Goal: Information Seeking & Learning: Learn about a topic

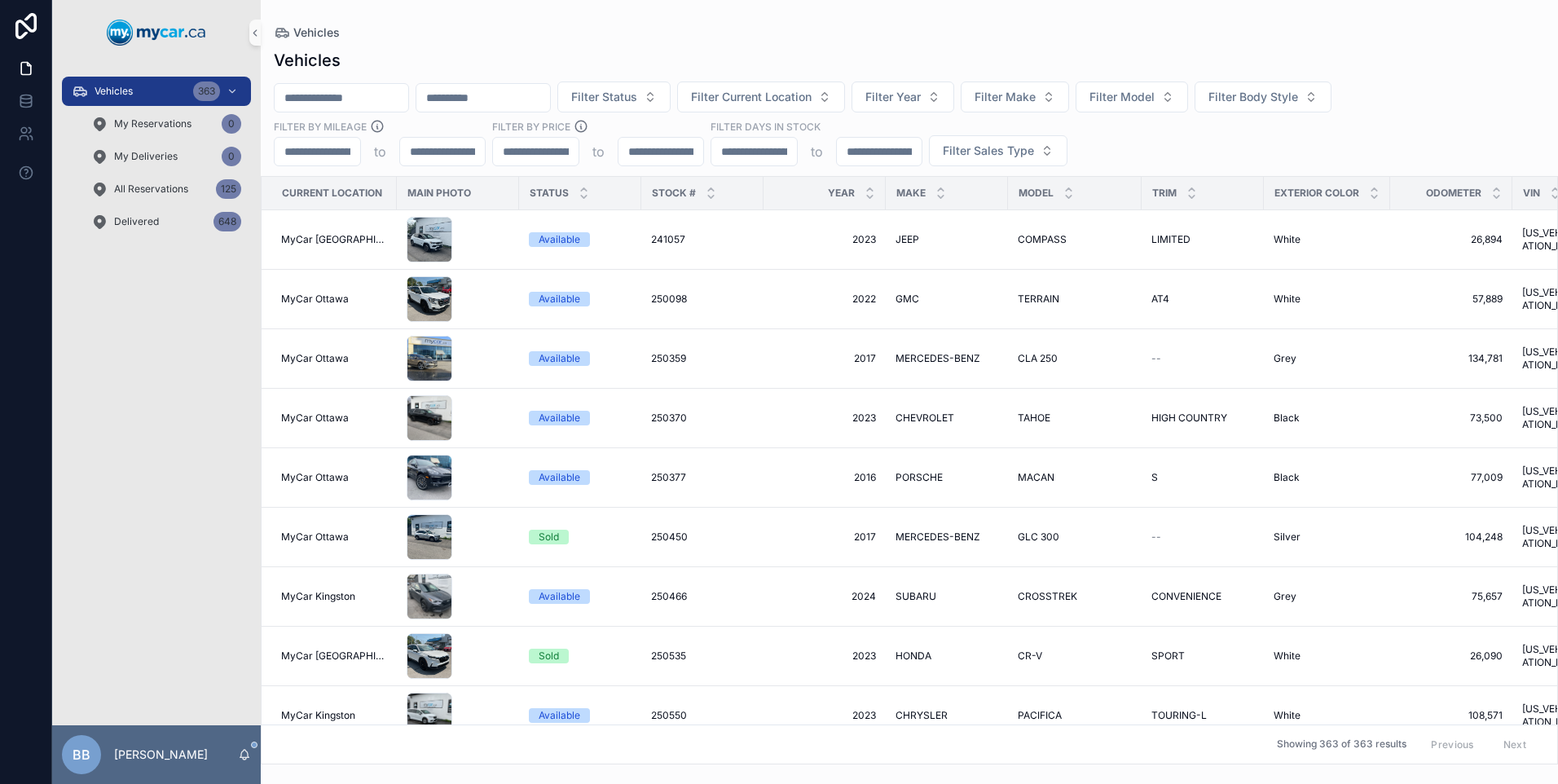
paste input "******"
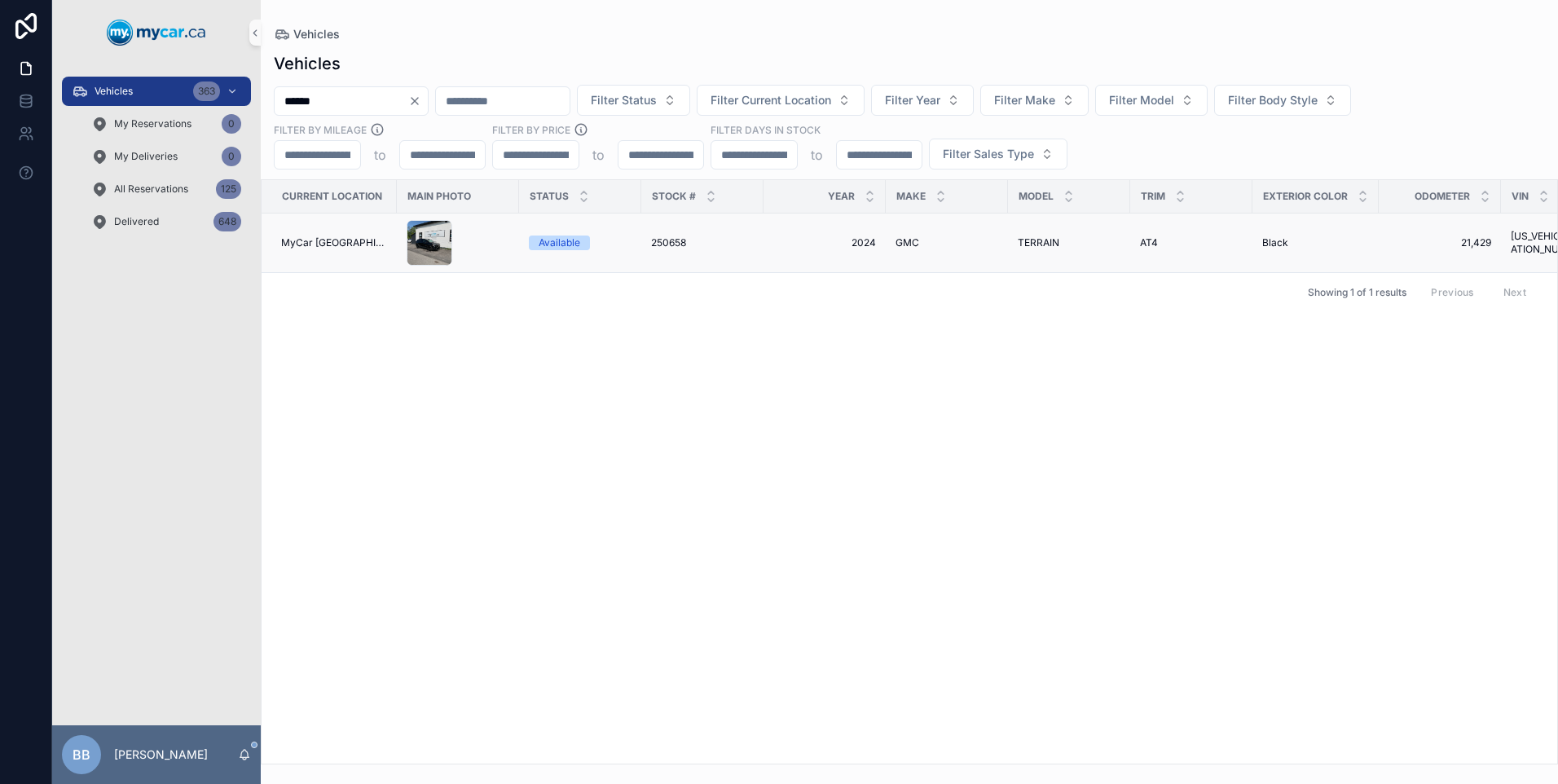
type input "******"
click at [880, 245] on td "2024 2024" at bounding box center [825, 243] width 123 height 59
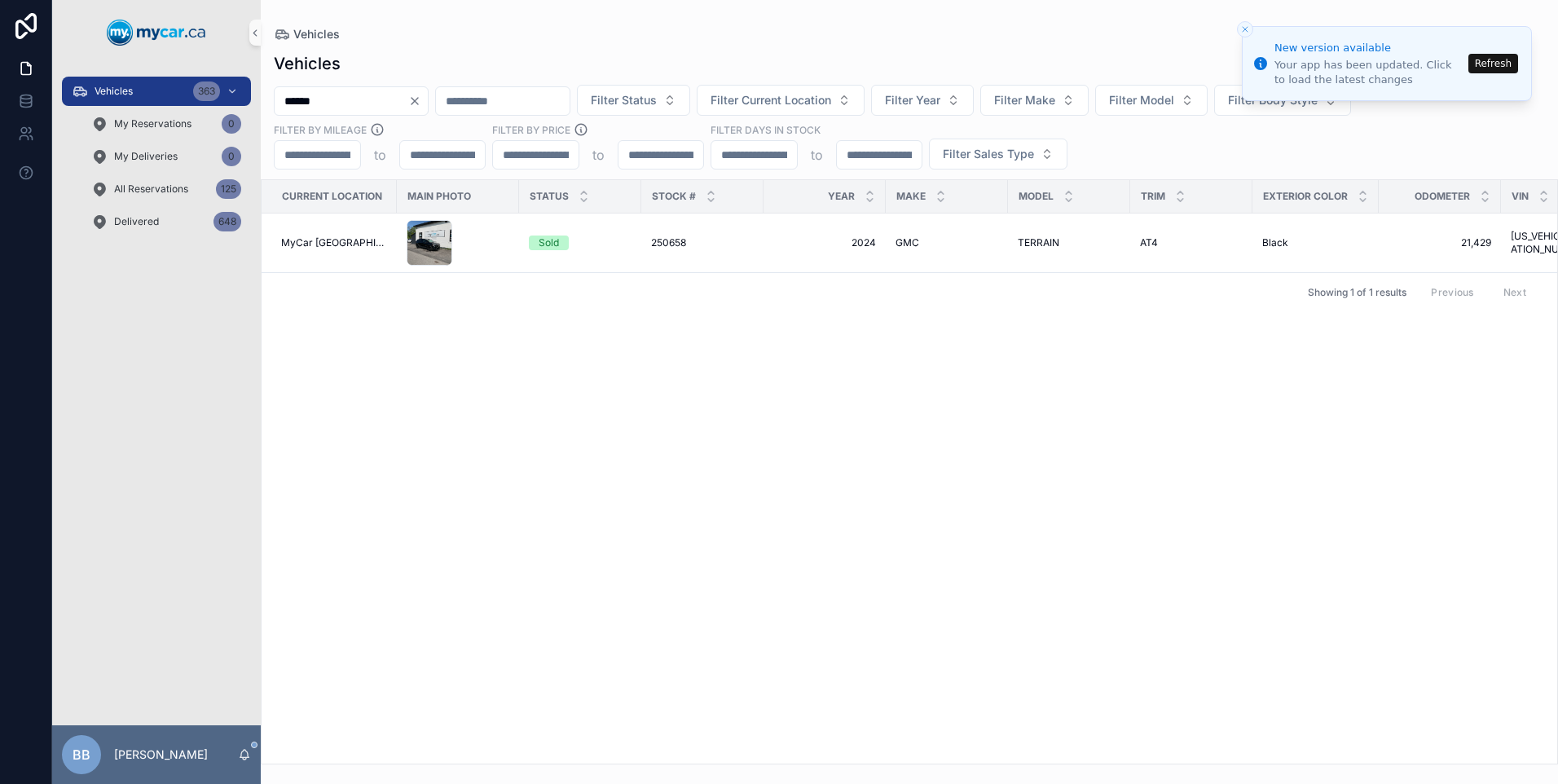
click at [450, 242] on div "scrollable content" at bounding box center [458, 243] width 102 height 46
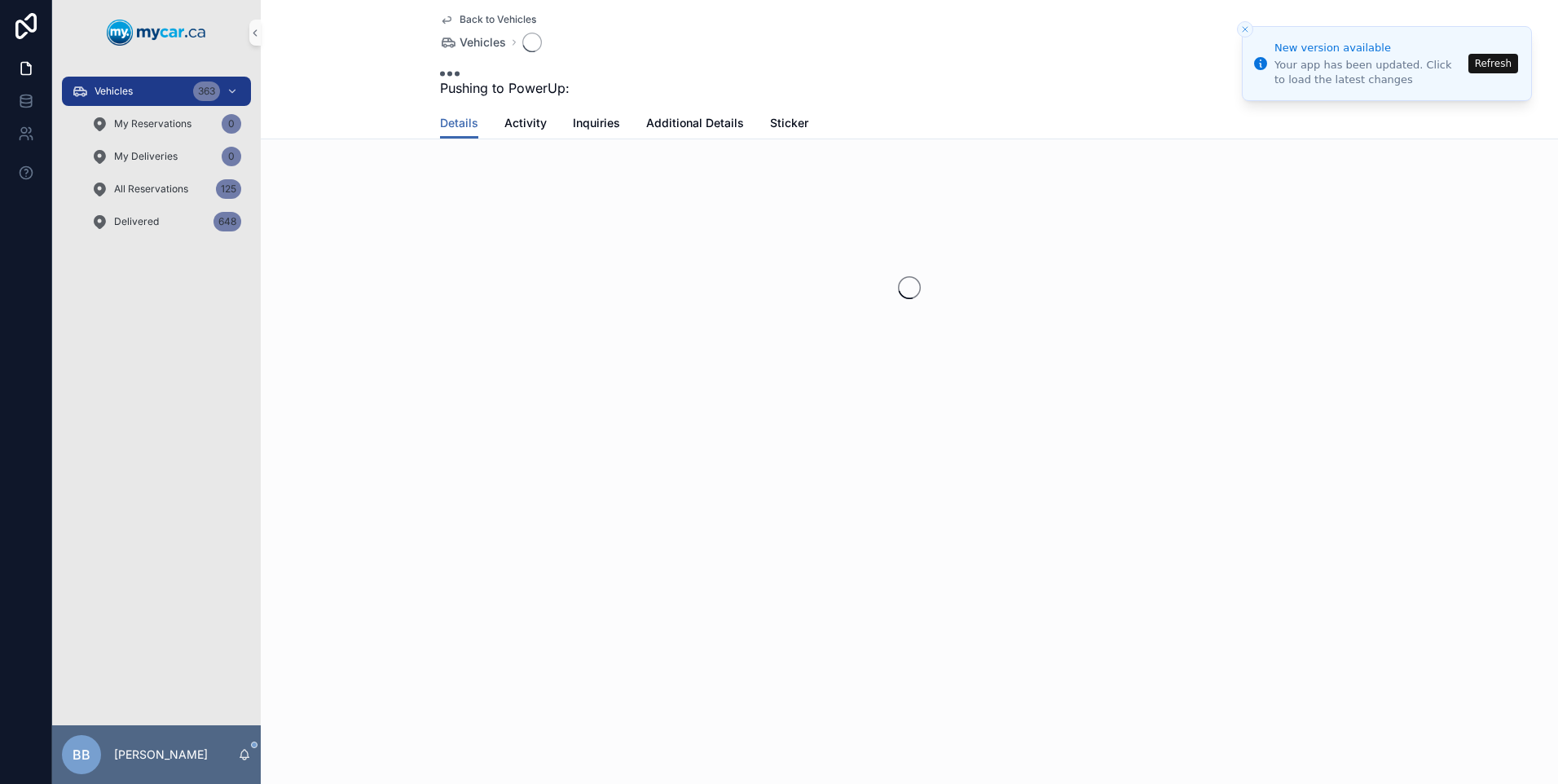
click at [450, 242] on div "scrollable content" at bounding box center [910, 287] width 1298 height 258
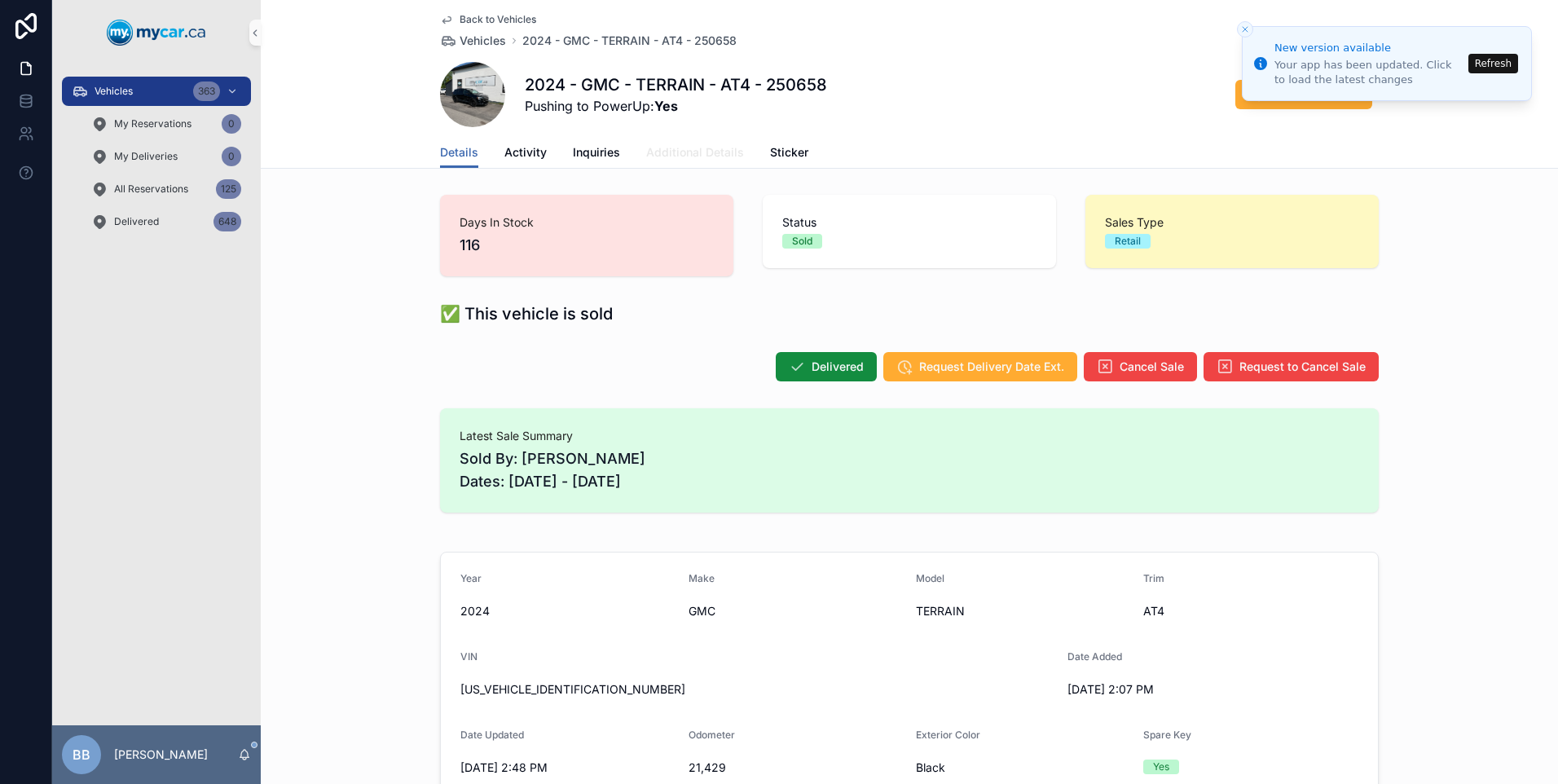
click at [681, 153] on span "Additional Details" at bounding box center [695, 152] width 98 height 16
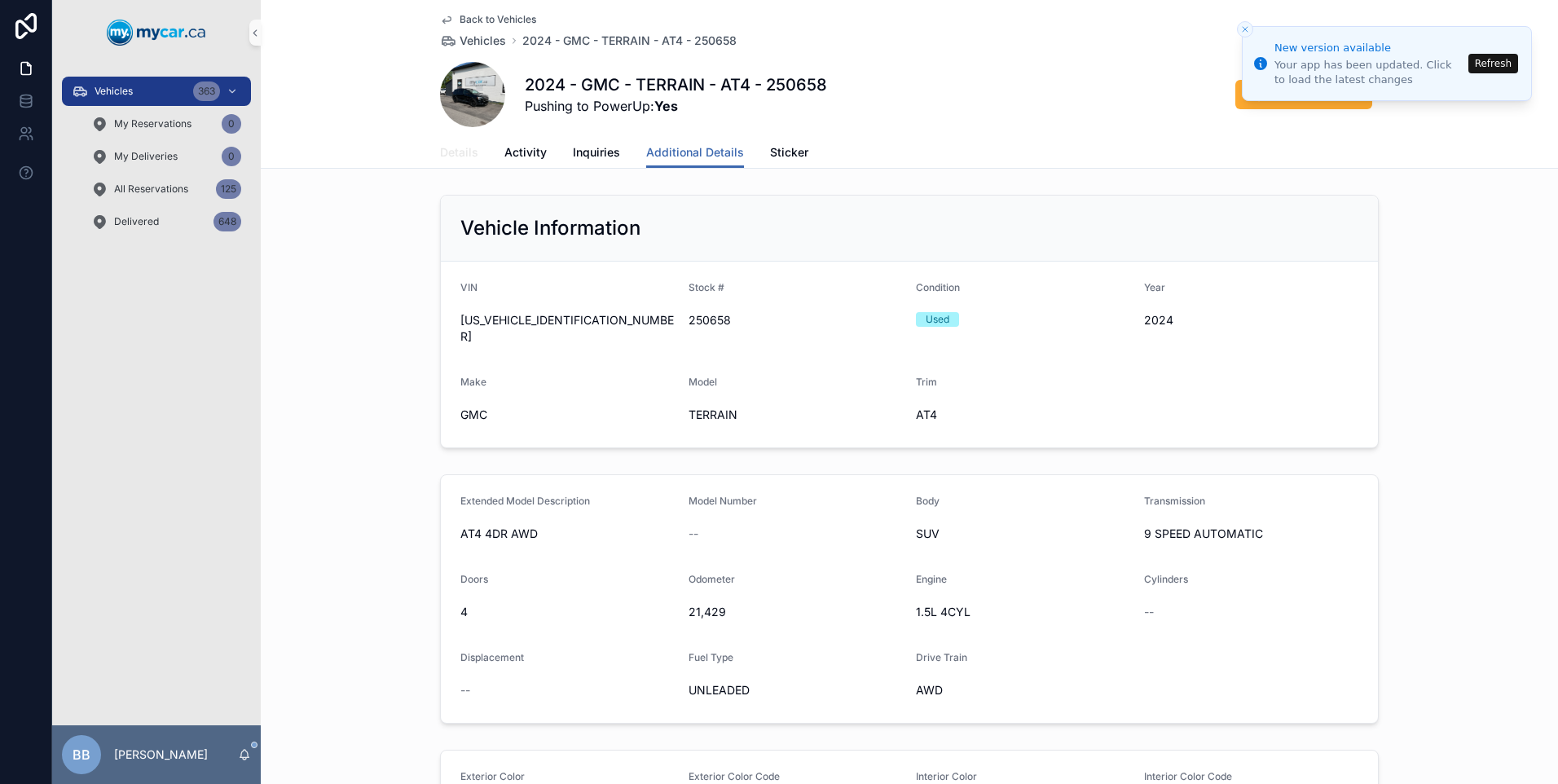
click at [447, 151] on span "Details" at bounding box center [459, 152] width 38 height 16
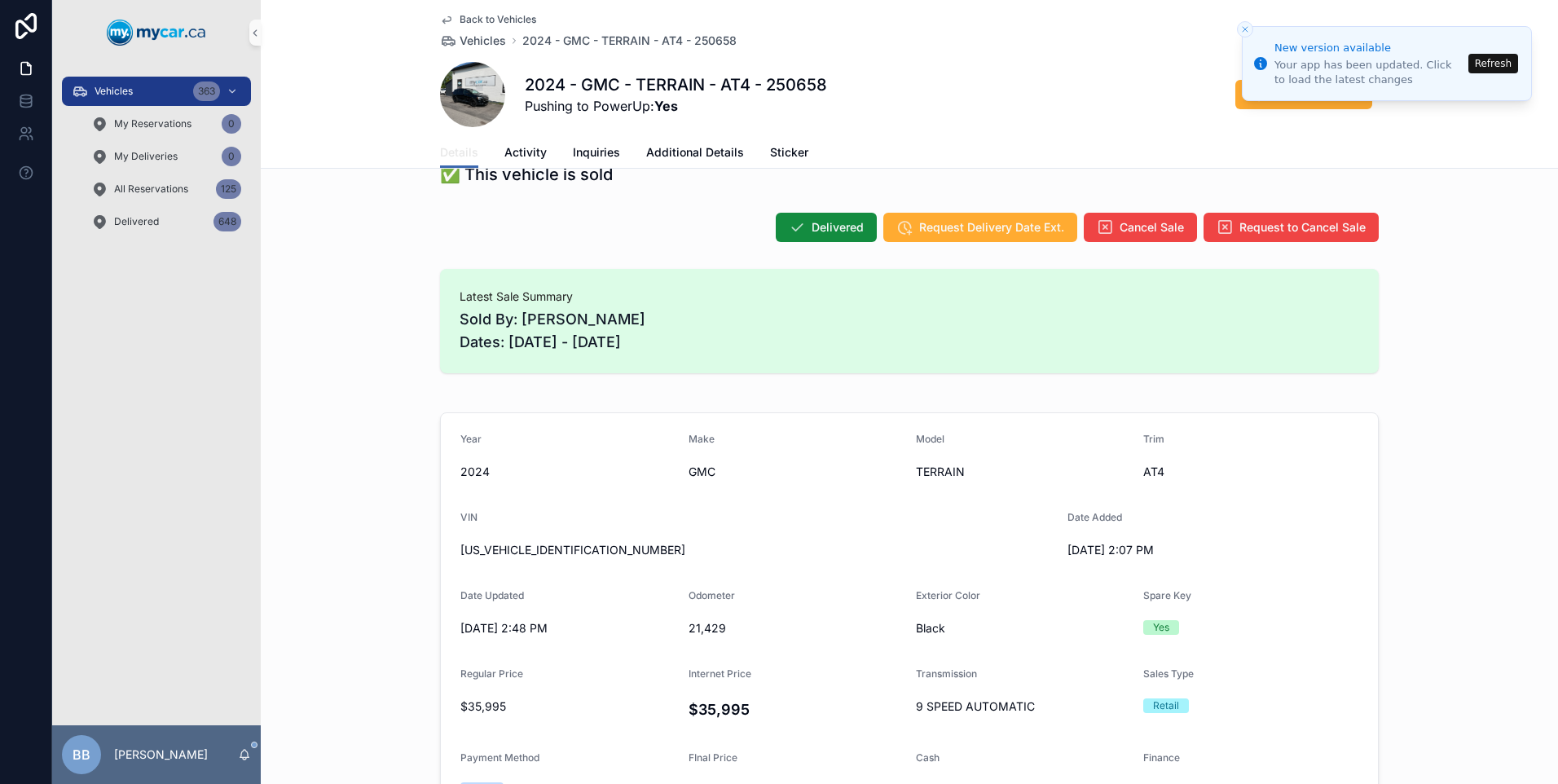
scroll to position [115, 0]
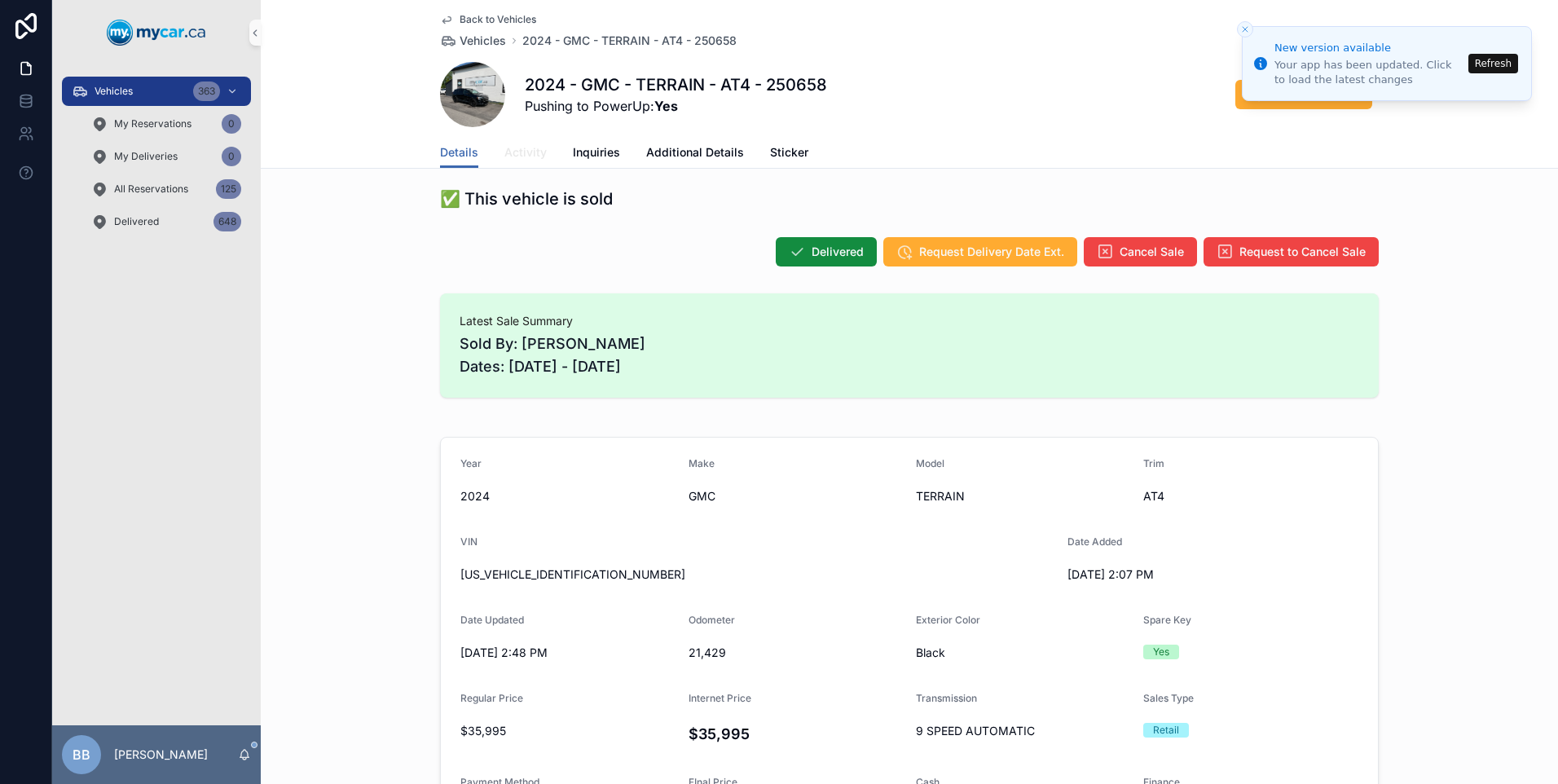
click at [528, 149] on span "Activity" at bounding box center [526, 152] width 42 height 16
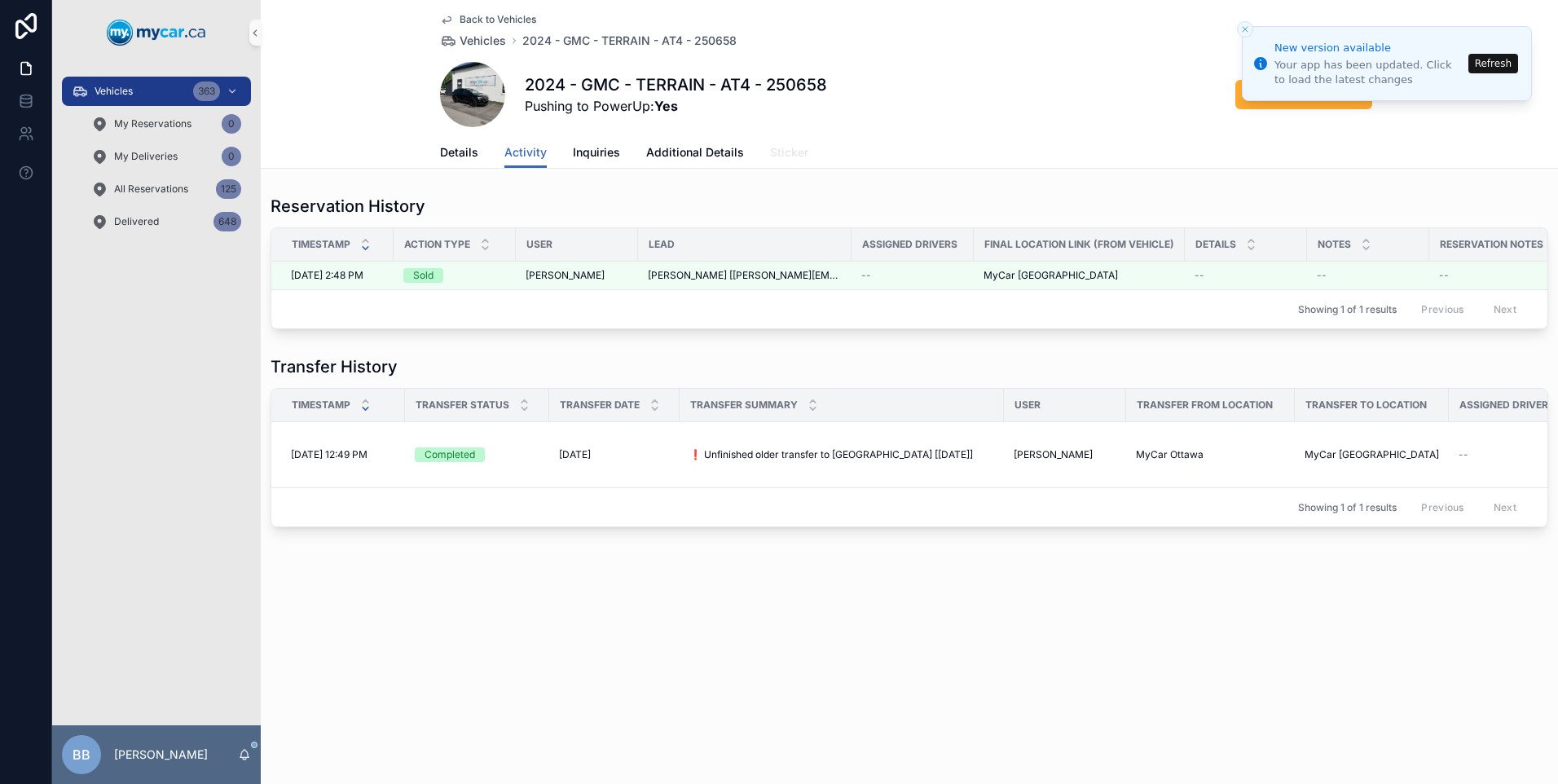
click at [776, 146] on span "Sticker" at bounding box center [789, 152] width 38 height 16
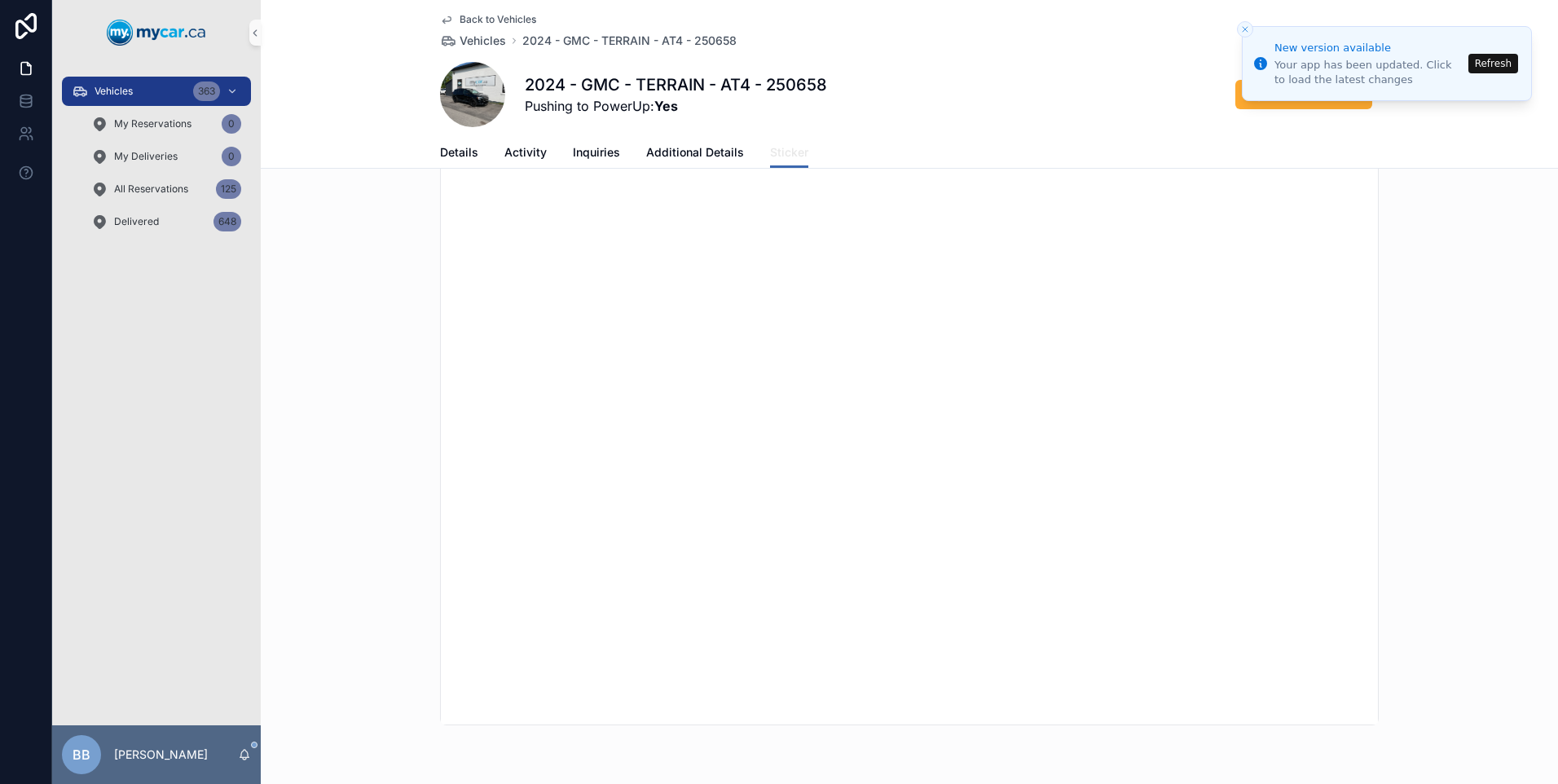
scroll to position [268, 0]
click at [1241, 31] on icon "Close toast" at bounding box center [1245, 29] width 10 height 10
click at [1248, 30] on icon "Close toast" at bounding box center [1245, 29] width 10 height 10
click at [1497, 63] on button "Refresh" at bounding box center [1494, 63] width 49 height 19
